Goal: Task Accomplishment & Management: Use online tool/utility

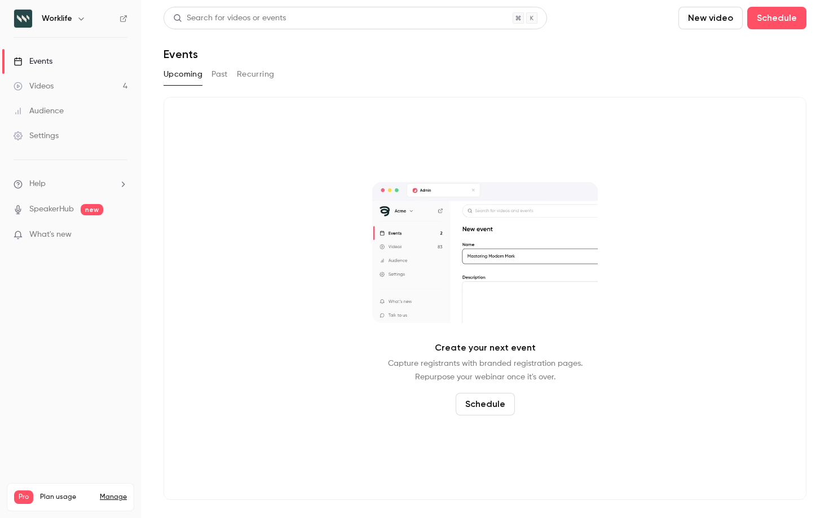
click at [224, 72] on button "Past" at bounding box center [219, 74] width 16 height 18
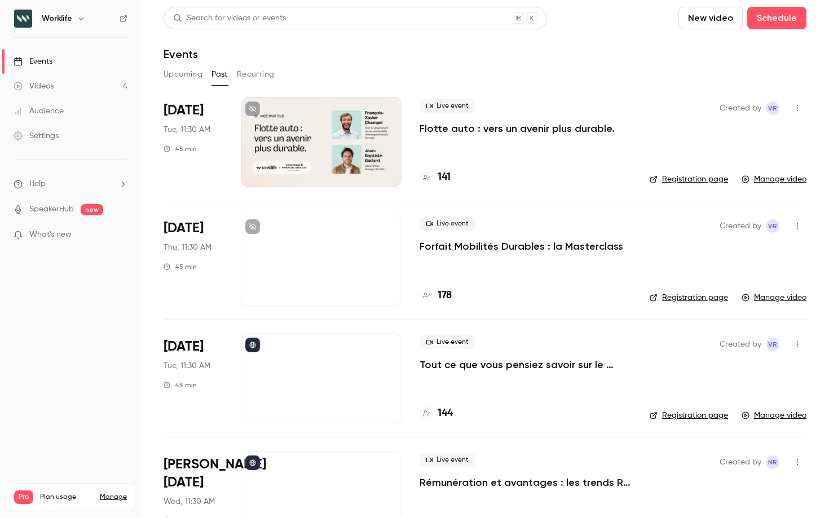
scroll to position [43, 0]
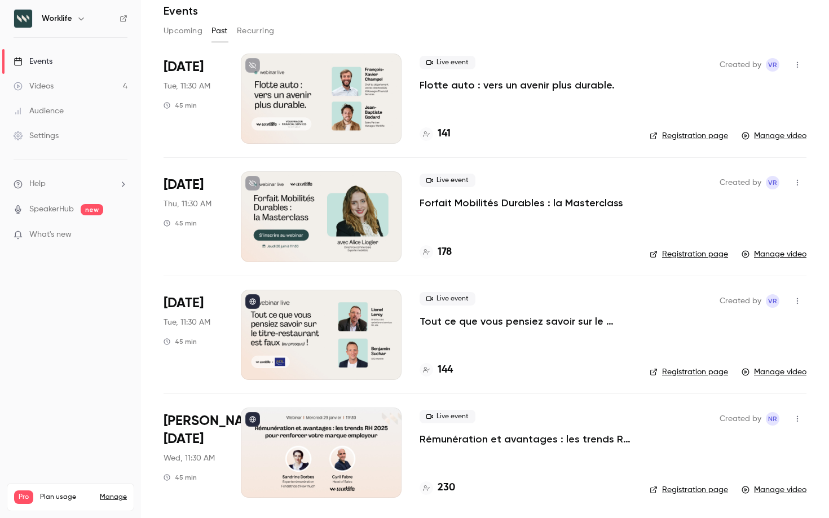
click at [568, 436] on p "Rémunération et avantages : les trends RH 2025 pour renforcer votre marque empl…" at bounding box center [525, 439] width 212 height 14
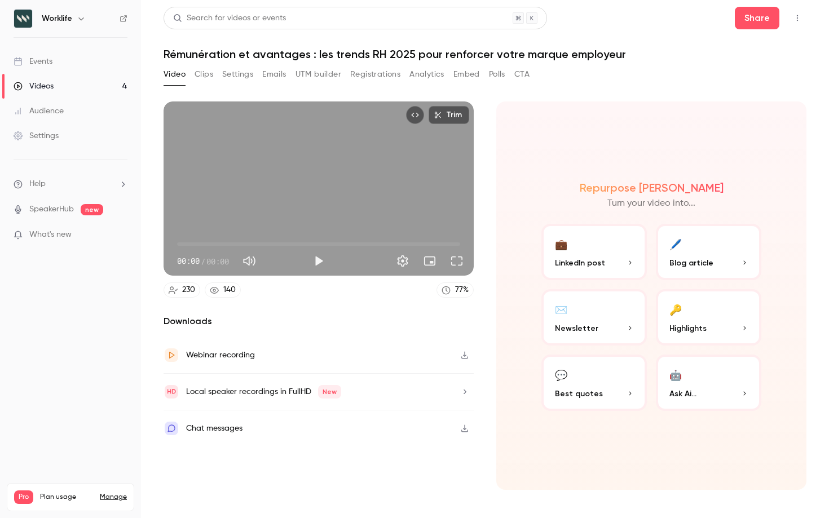
click at [696, 315] on button "🔑 Highlights" at bounding box center [708, 317] width 105 height 56
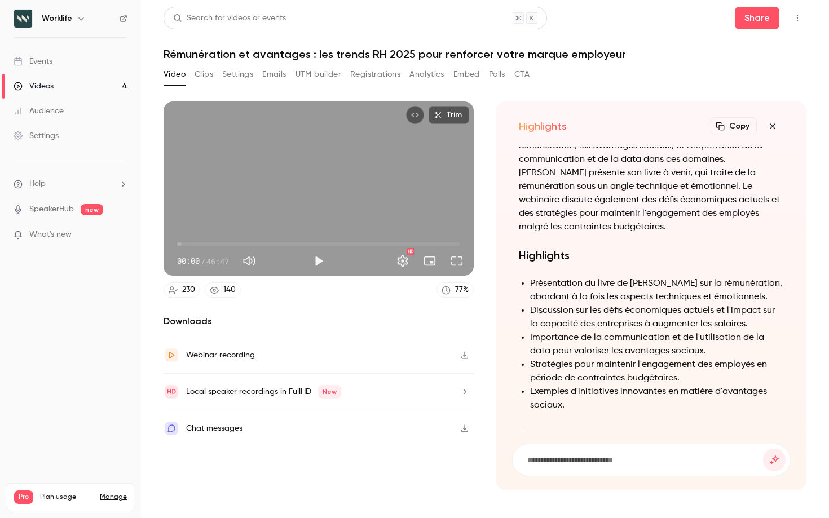
scroll to position [-431, 0]
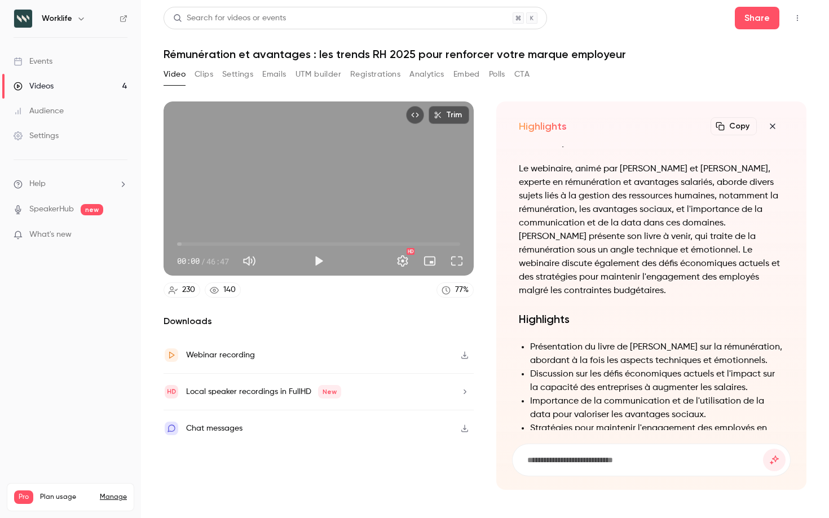
click at [201, 76] on button "Clips" at bounding box center [203, 74] width 19 height 18
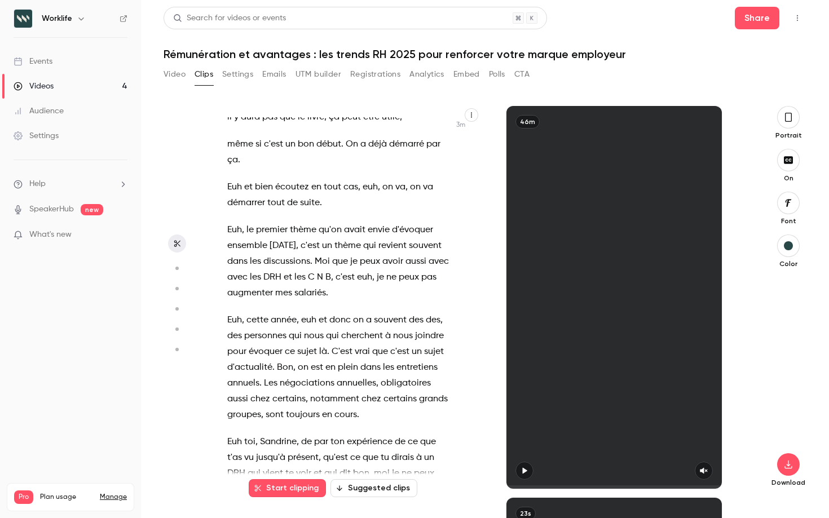
scroll to position [1907, 0]
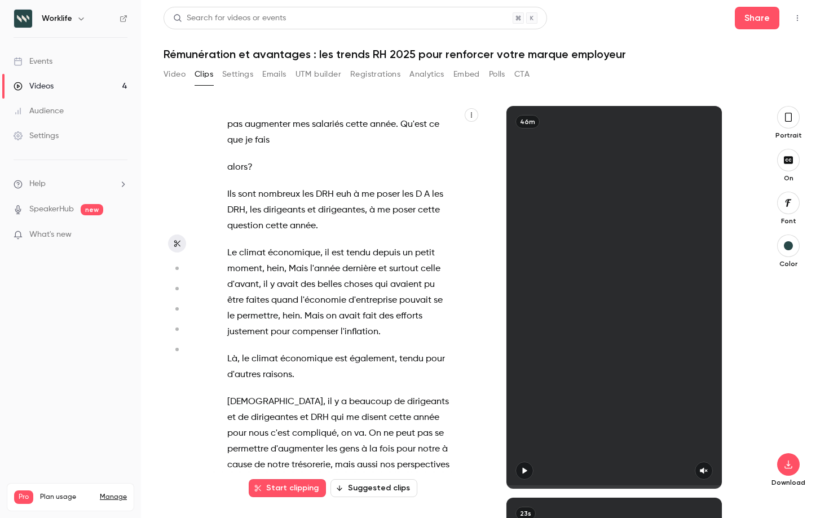
click at [788, 116] on icon "button" at bounding box center [788, 117] width 9 height 12
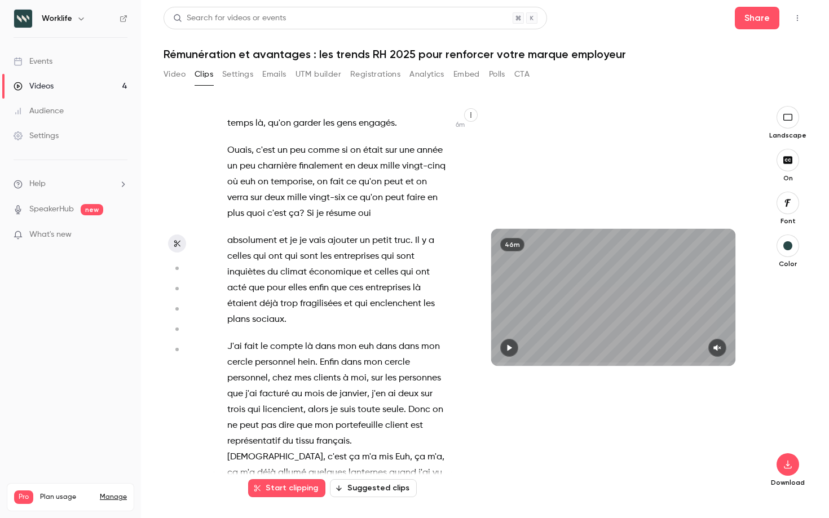
scroll to position [3009, 0]
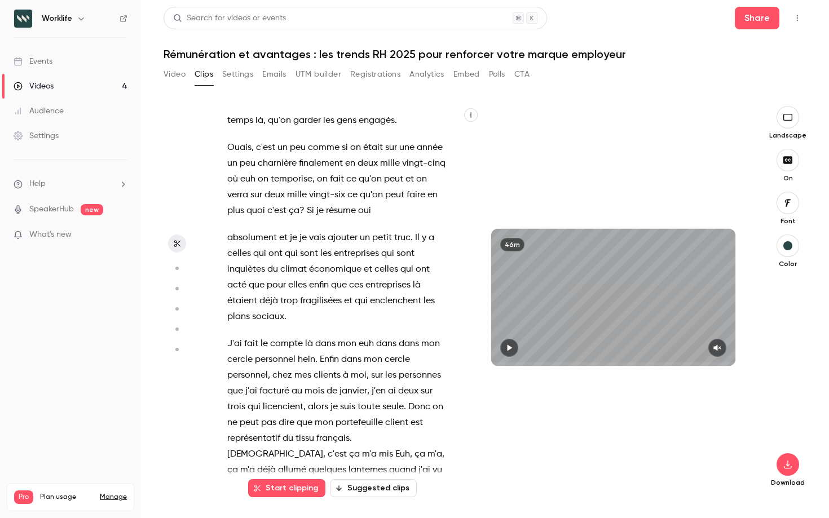
click at [260, 240] on span "absolument" at bounding box center [252, 238] width 50 height 16
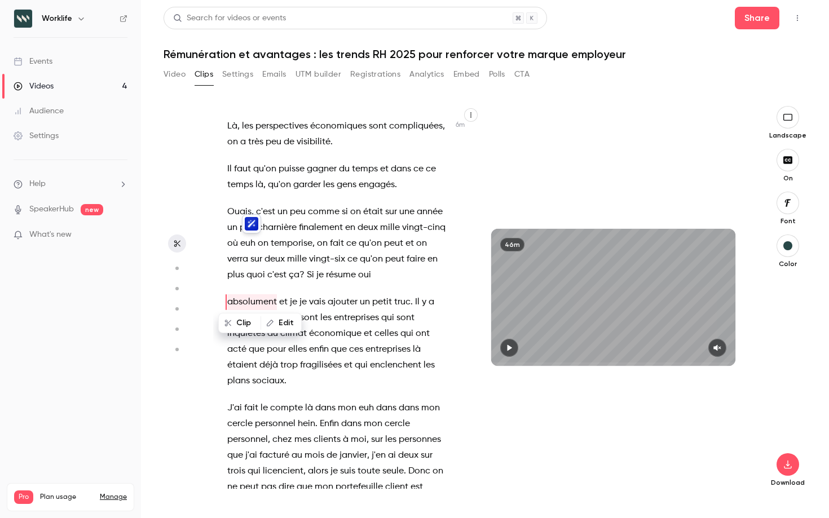
scroll to position [2944, 0]
click at [368, 290] on div "m . Bonjour à tous et bienvenue dans ce webinaire Je suis [PERSON_NAME] , je m'…" at bounding box center [343, 302] width 261 height 371
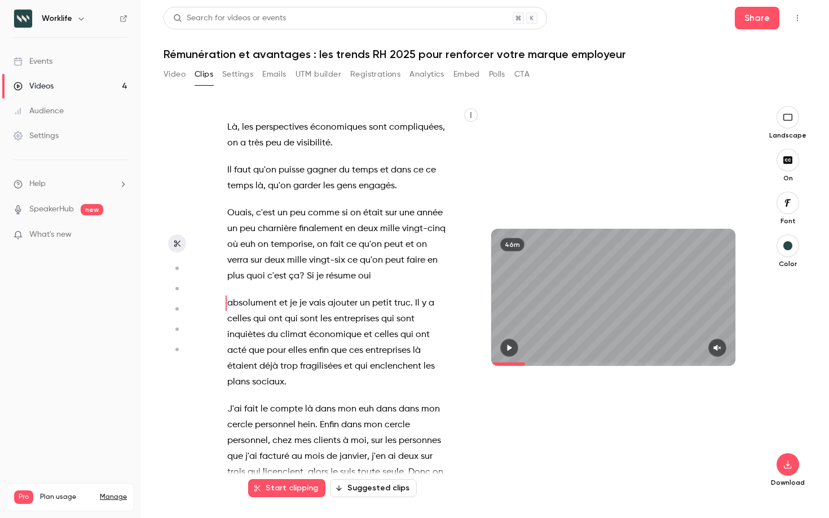
click at [470, 114] on icon "button" at bounding box center [470, 115] width 7 height 7
click at [620, 139] on div at bounding box center [414, 259] width 829 height 518
click at [784, 154] on button "button" at bounding box center [787, 160] width 23 height 23
type input "*****"
click at [796, 17] on icon "Top Bar Actions" at bounding box center [797, 18] width 9 height 8
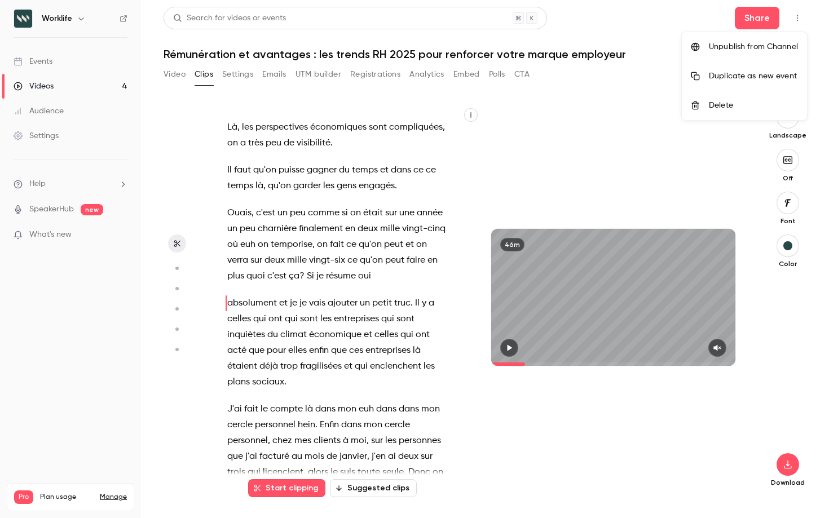
click at [797, 16] on div at bounding box center [414, 259] width 829 height 518
click at [230, 73] on button "Settings" at bounding box center [237, 74] width 31 height 18
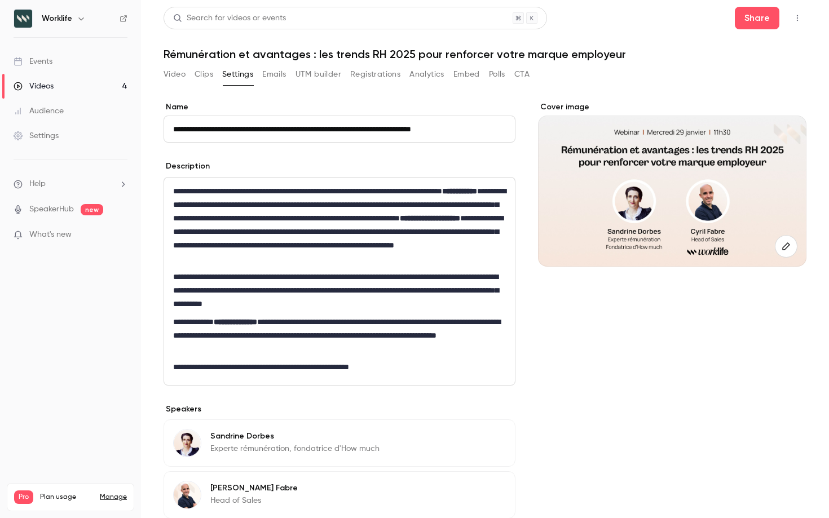
click at [171, 77] on button "Video" at bounding box center [174, 74] width 22 height 18
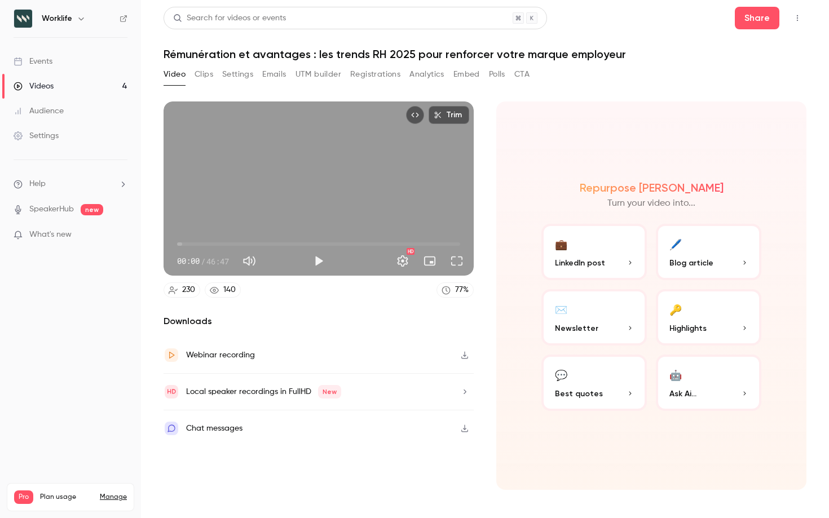
click at [597, 379] on button "💬 Best quotes" at bounding box center [593, 383] width 105 height 56
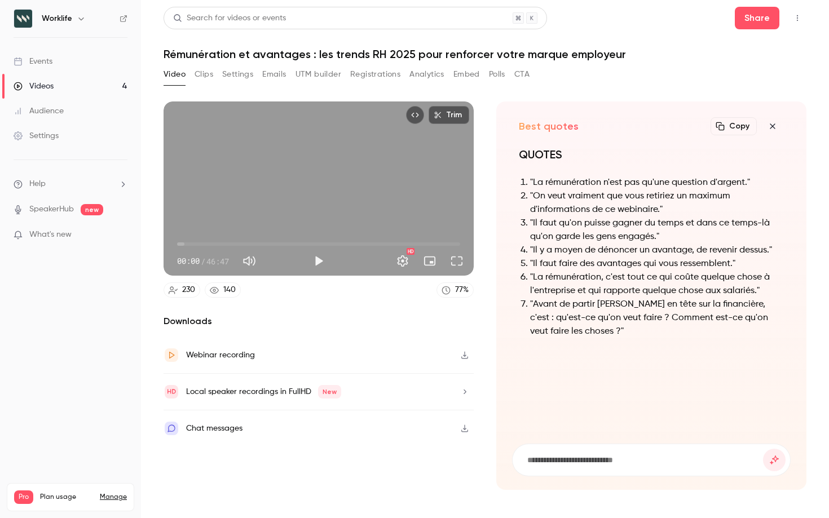
click at [569, 459] on input at bounding box center [644, 460] width 237 height 12
type input "*"
type input "**********"
click at [763, 449] on button "submit" at bounding box center [774, 460] width 23 height 23
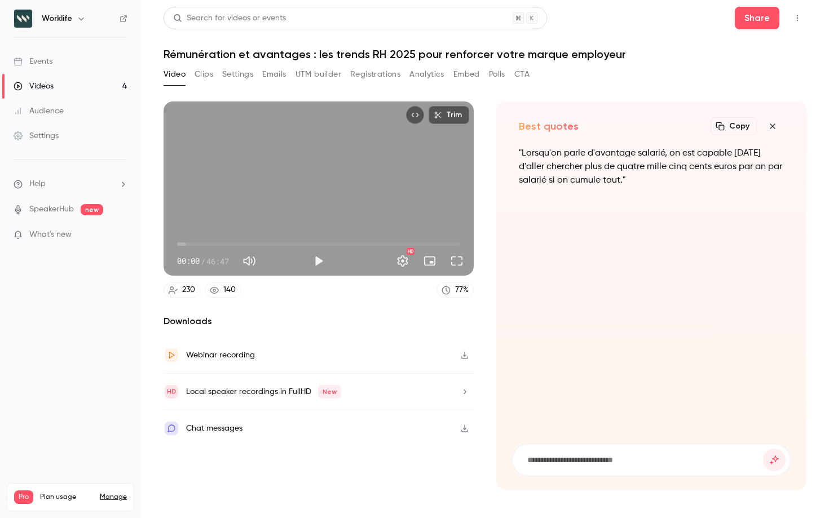
drag, startPoint x: 627, startPoint y: 180, endPoint x: 511, endPoint y: 152, distance: 119.6
click at [511, 152] on div "Best quotes Copy Turn your video into... "Lorsqu'on parle d'avantage salarié, o…" at bounding box center [651, 295] width 310 height 388
copy p ""Lorsqu'on parle d'avantage salarié, on est capable [DATE] d'aller chercher plu…"
click at [310, 73] on button "UTM builder" at bounding box center [318, 74] width 46 height 18
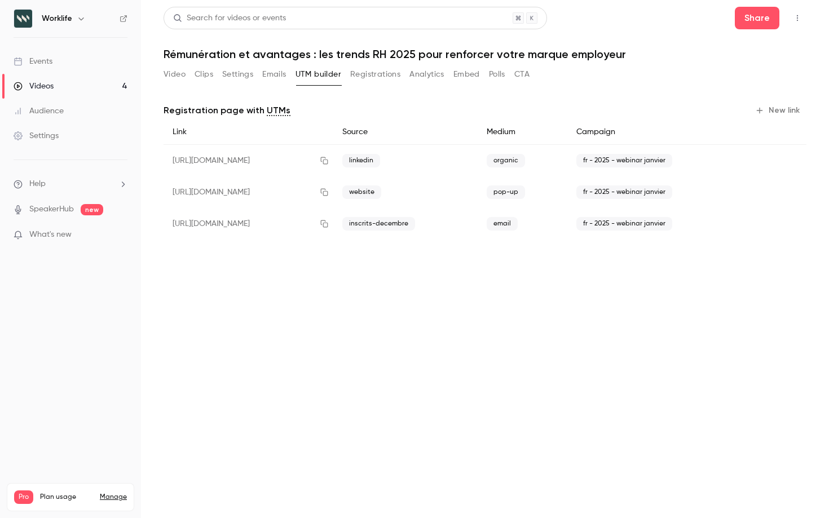
click at [776, 105] on button "New link" at bounding box center [778, 110] width 56 height 18
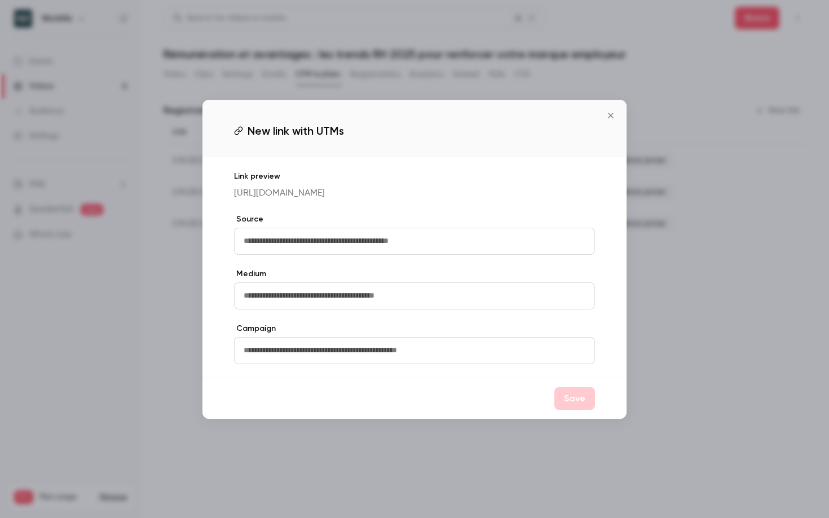
click at [275, 253] on input "text" at bounding box center [414, 241] width 361 height 27
type input "**********"
click at [264, 307] on input "text" at bounding box center [414, 295] width 361 height 27
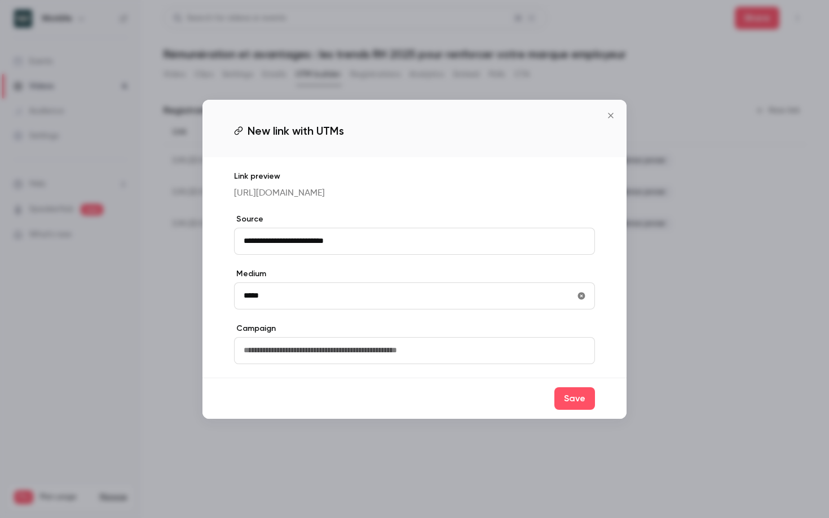
type input "*****"
click at [255, 364] on input "text" at bounding box center [414, 350] width 361 height 27
type input "**********"
click at [582, 410] on button "Save" at bounding box center [574, 398] width 41 height 23
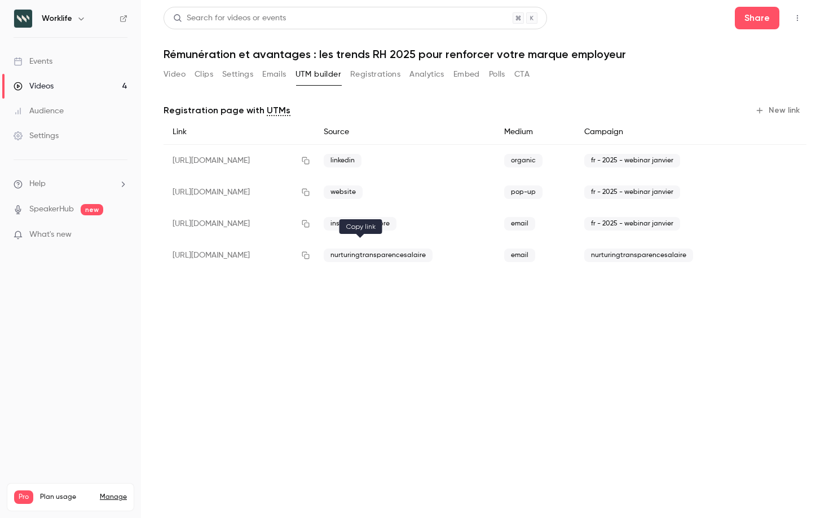
click at [310, 256] on icon "button" at bounding box center [305, 255] width 9 height 8
